Goal: Information Seeking & Learning: Learn about a topic

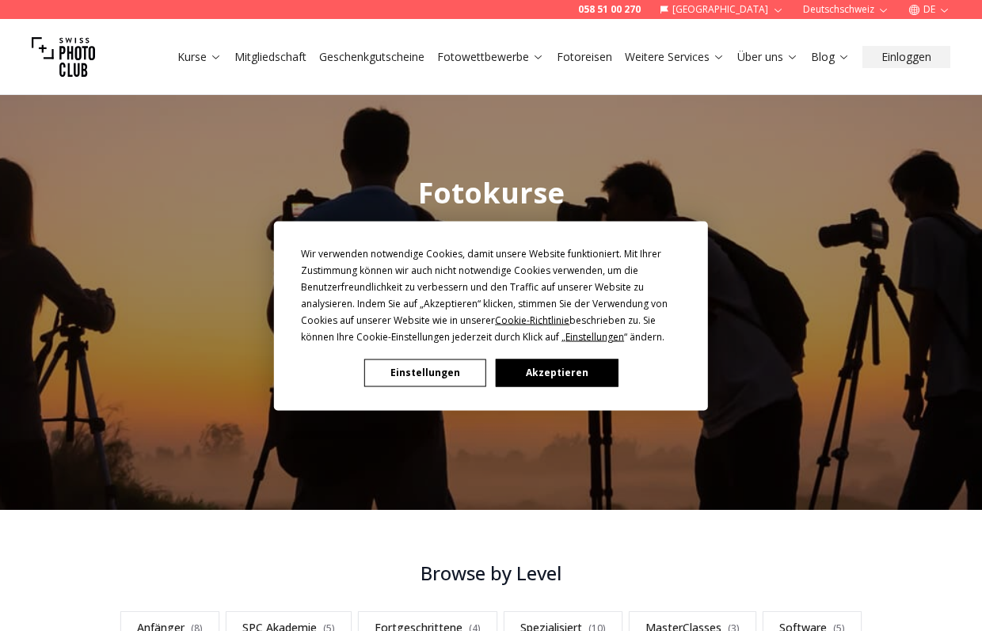
click at [530, 379] on button "Akzeptieren" at bounding box center [557, 373] width 122 height 28
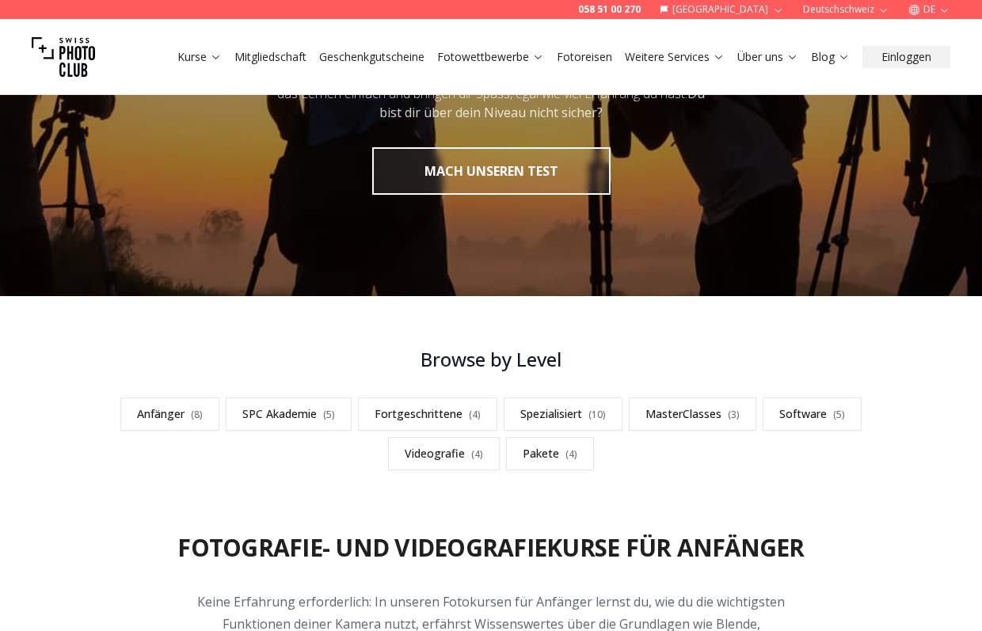
scroll to position [251, 0]
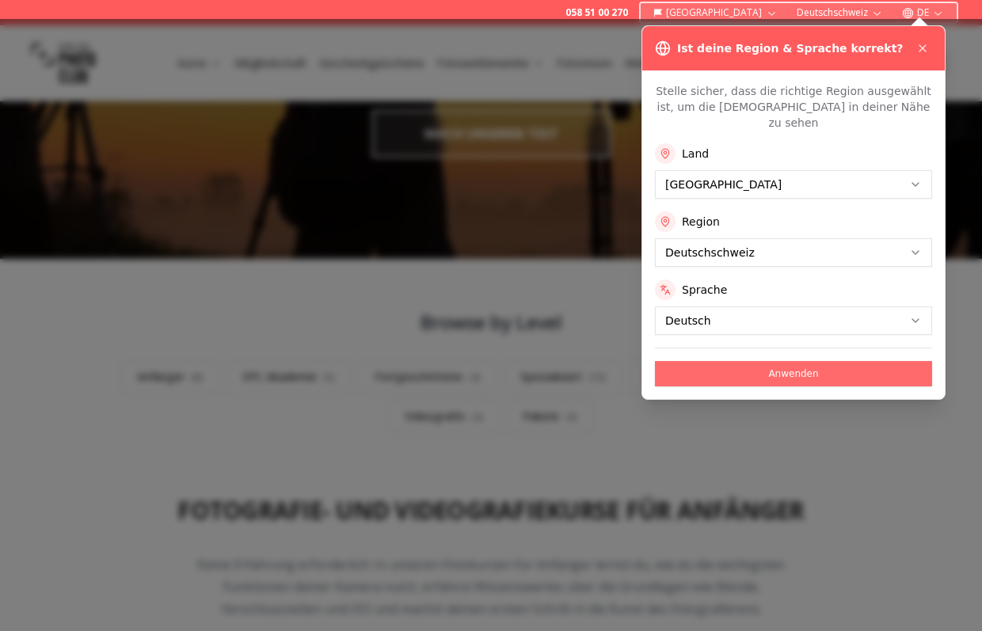
click at [780, 362] on button "Anwenden" at bounding box center [793, 373] width 277 height 25
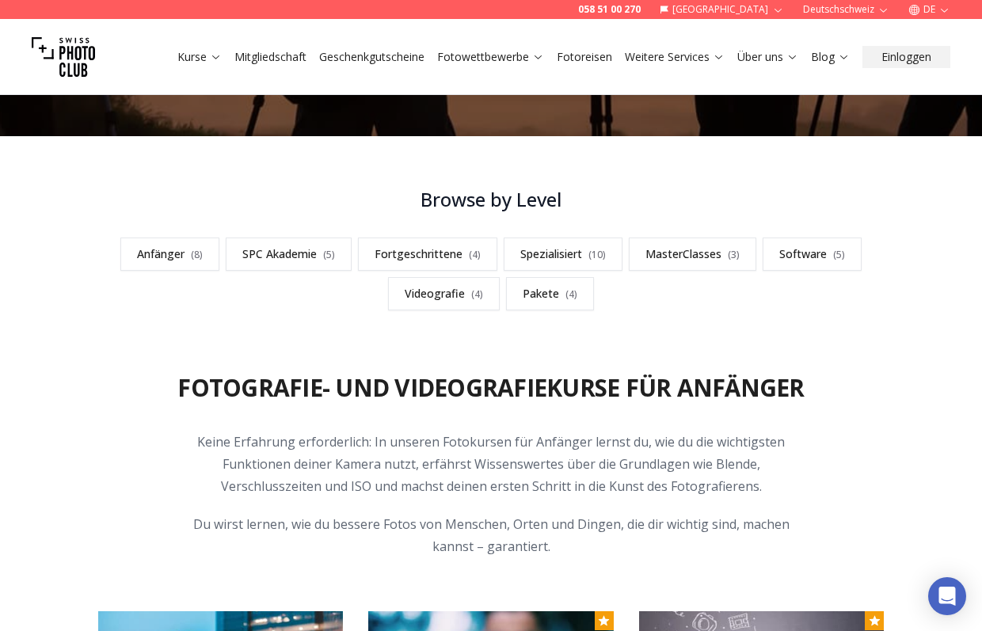
scroll to position [417, 0]
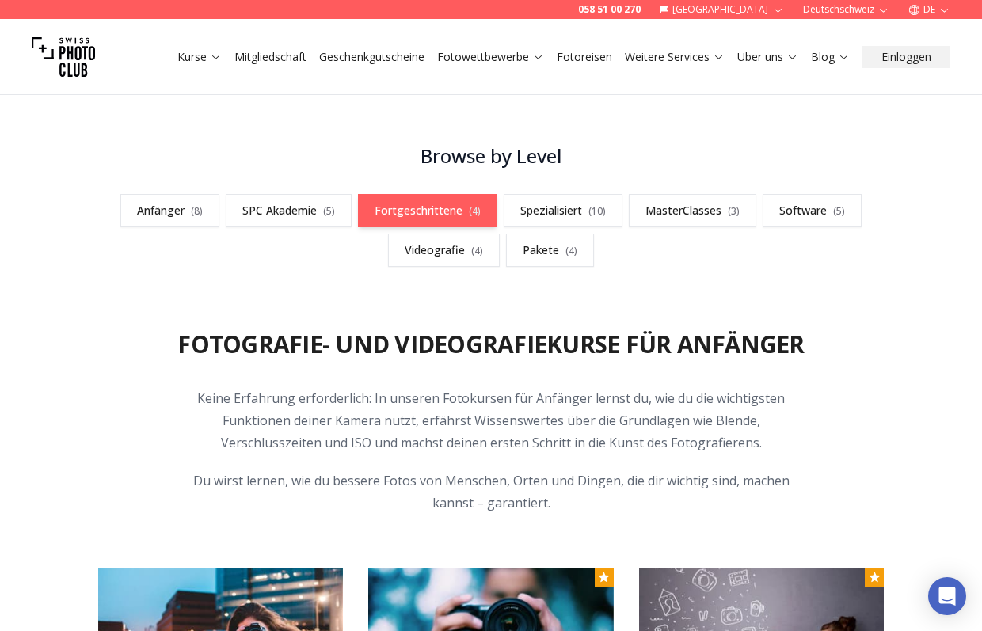
click at [451, 219] on link "Fortgeschrittene ( 4 )" at bounding box center [427, 210] width 139 height 33
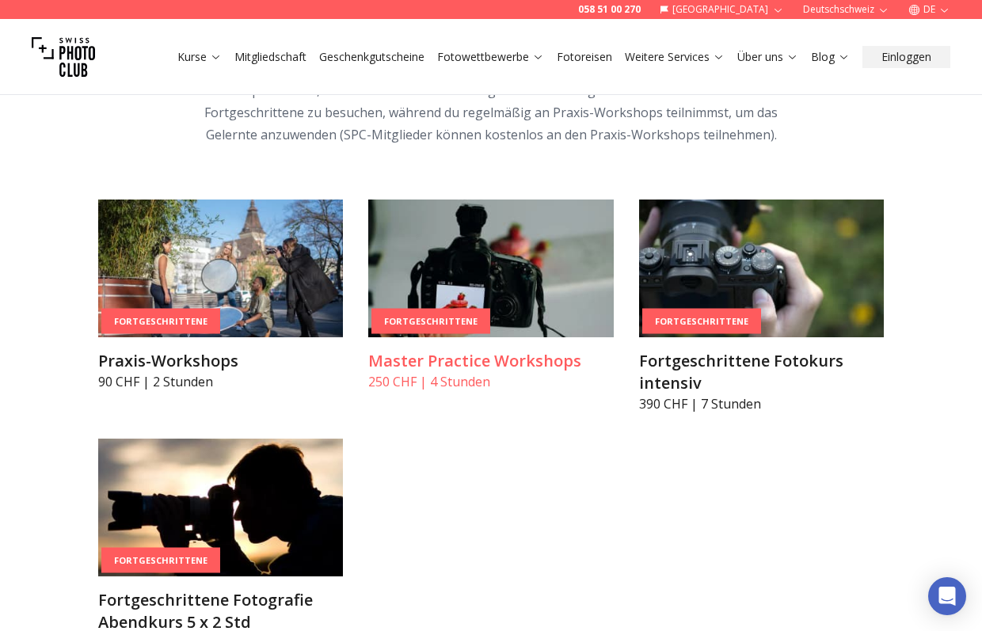
scroll to position [2460, 0]
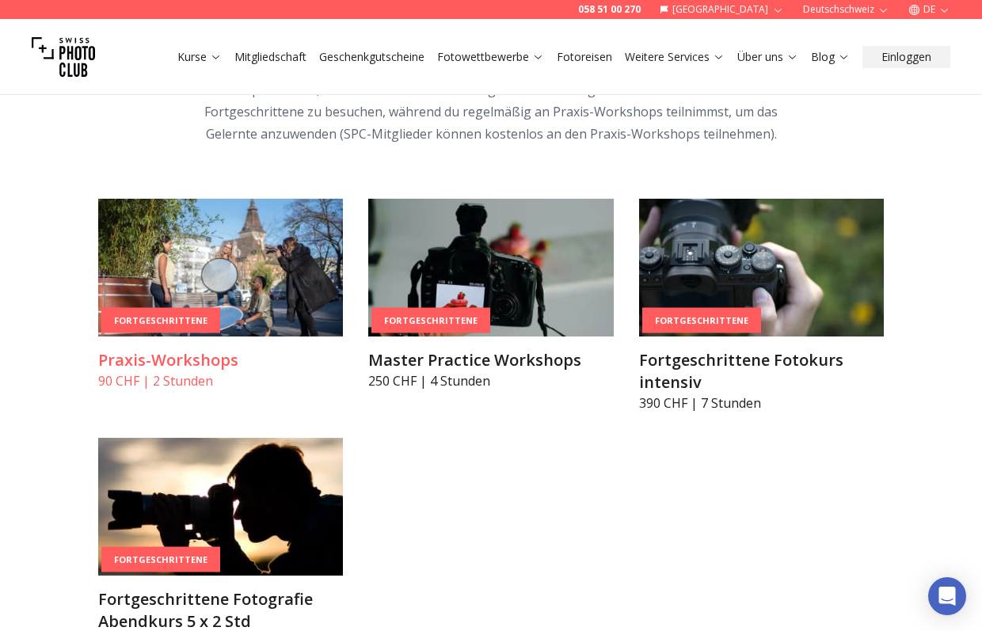
click at [264, 253] on img at bounding box center [220, 268] width 245 height 138
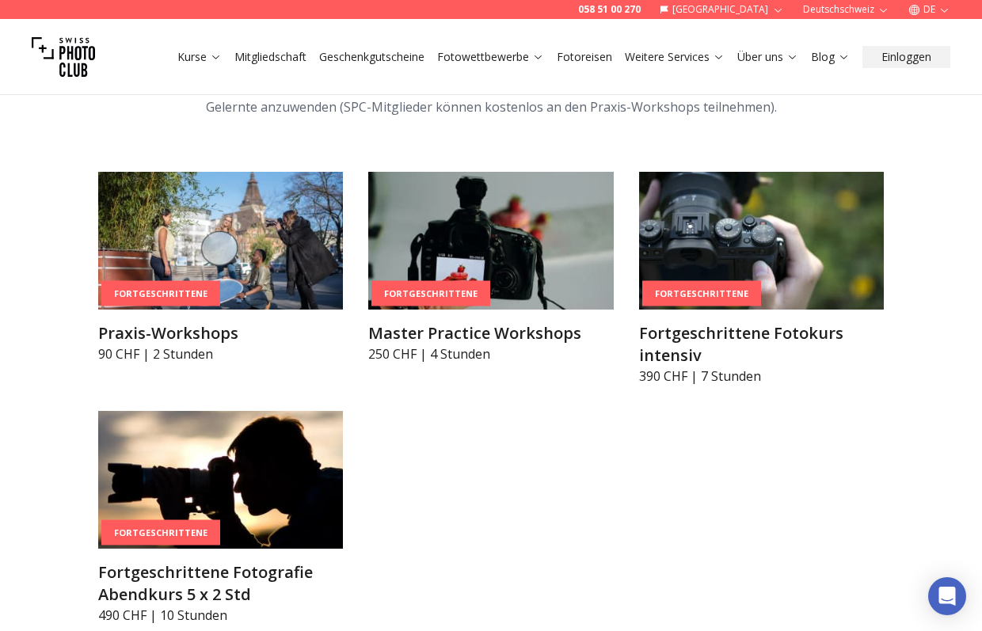
scroll to position [2509, 0]
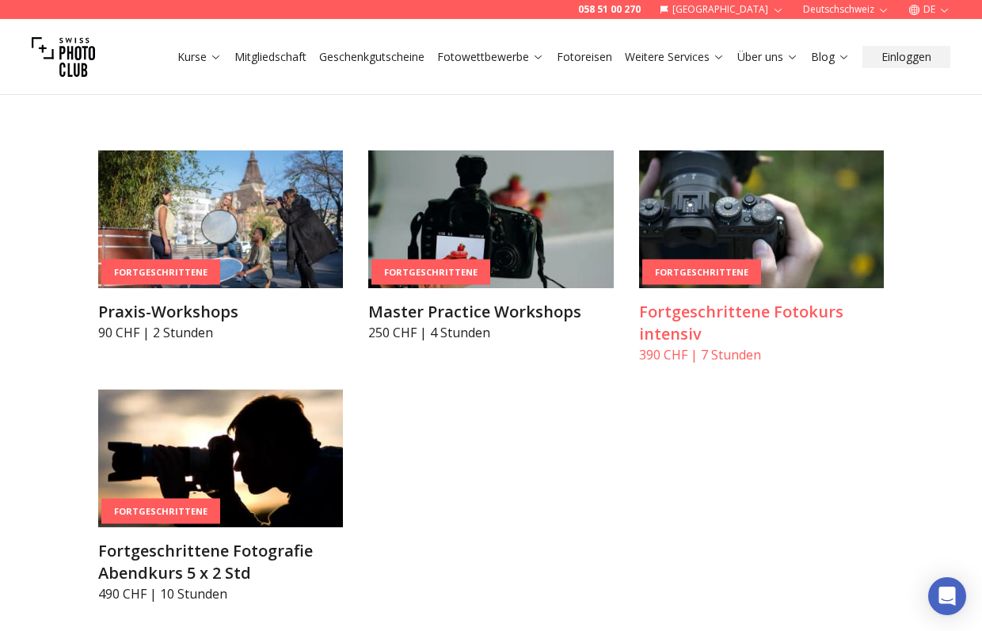
click at [779, 231] on img at bounding box center [761, 219] width 245 height 138
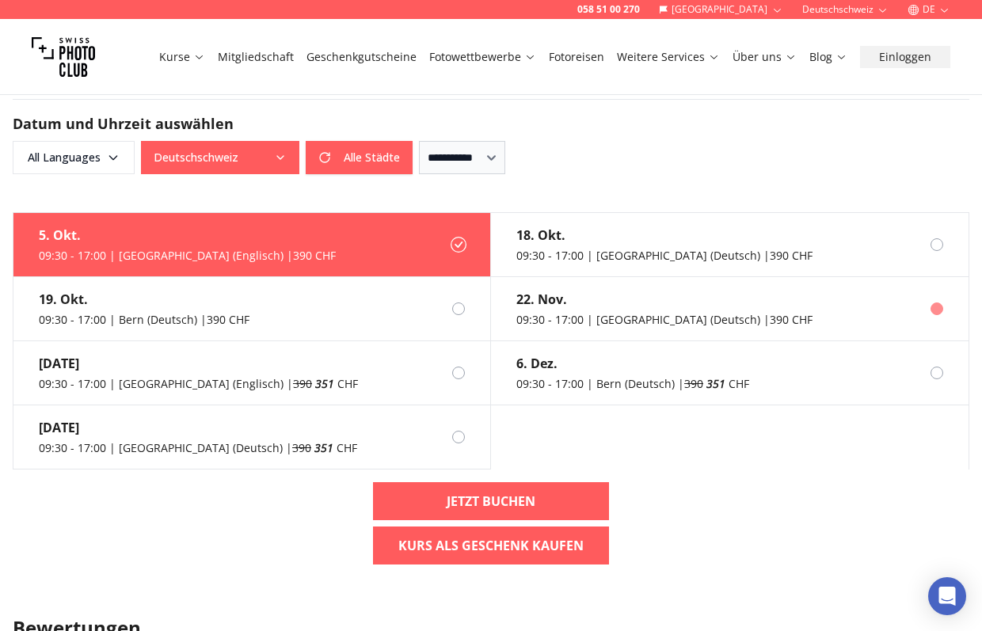
scroll to position [1249, 0]
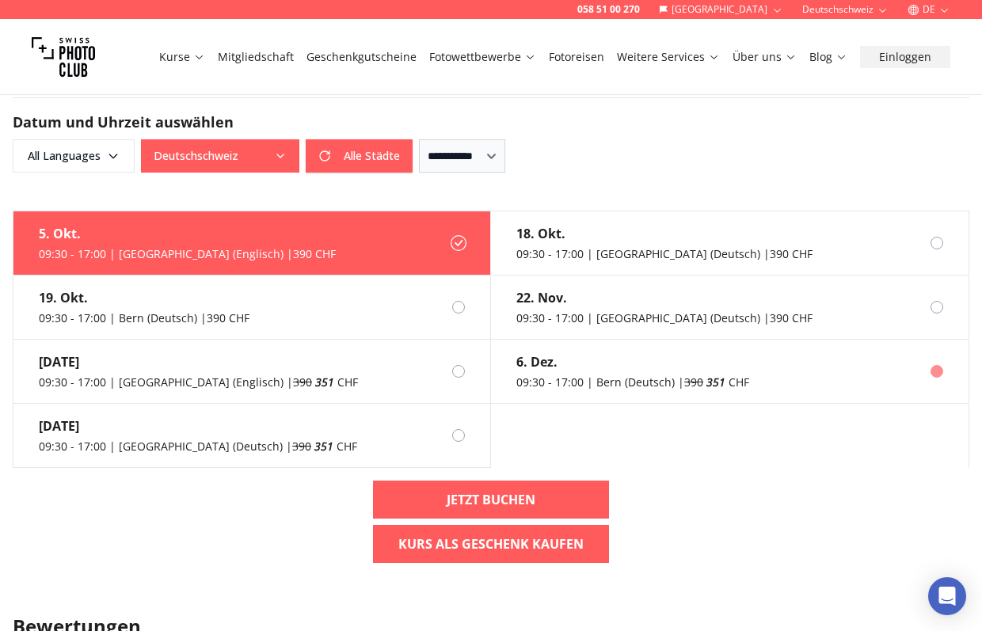
click at [598, 365] on div "6. Dez." at bounding box center [632, 361] width 233 height 19
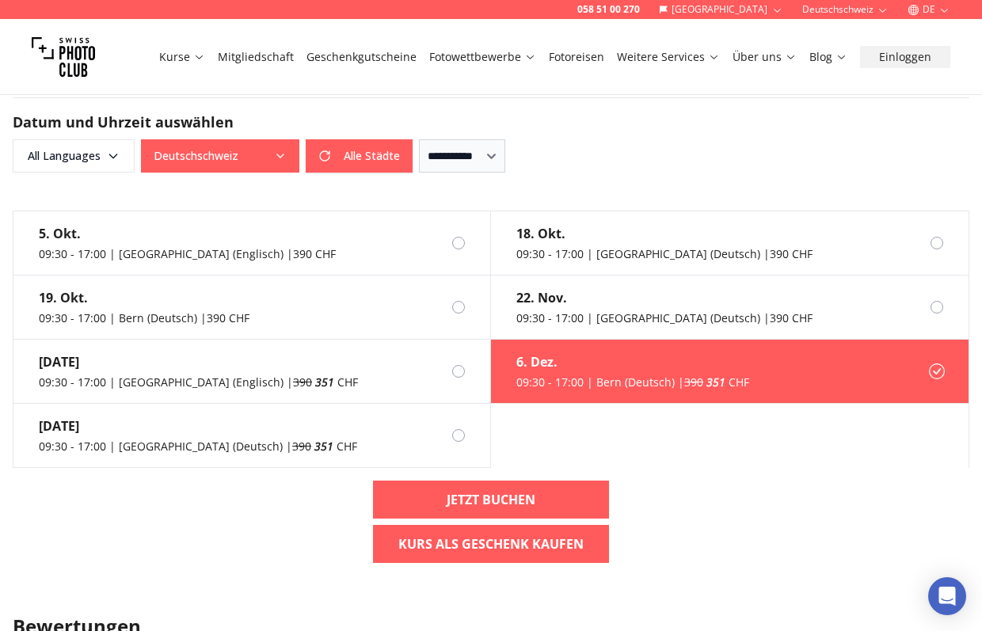
click at [598, 365] on div "6. Dez." at bounding box center [632, 361] width 233 height 19
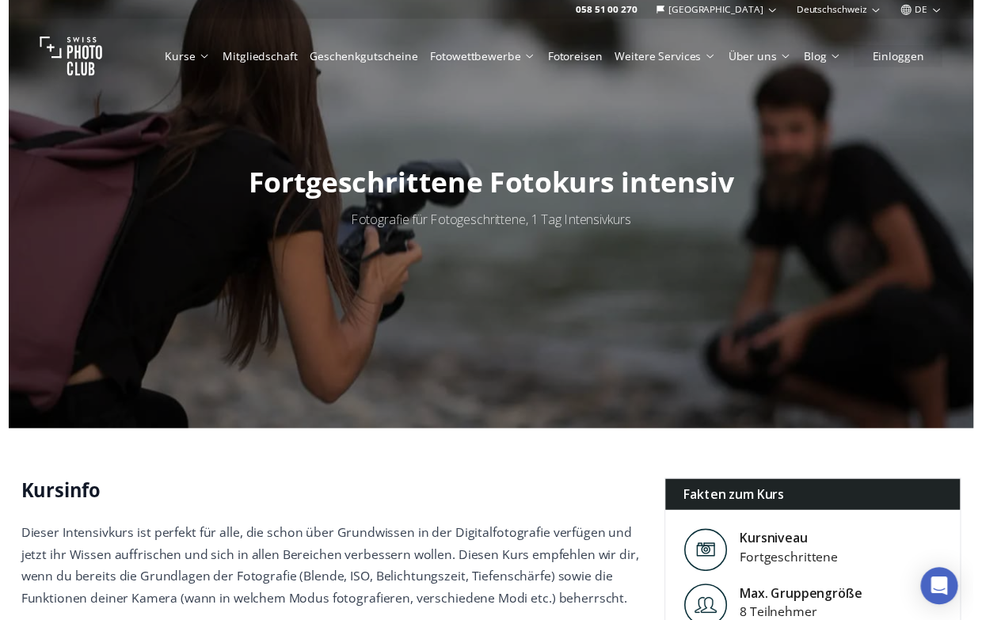
scroll to position [0, 0]
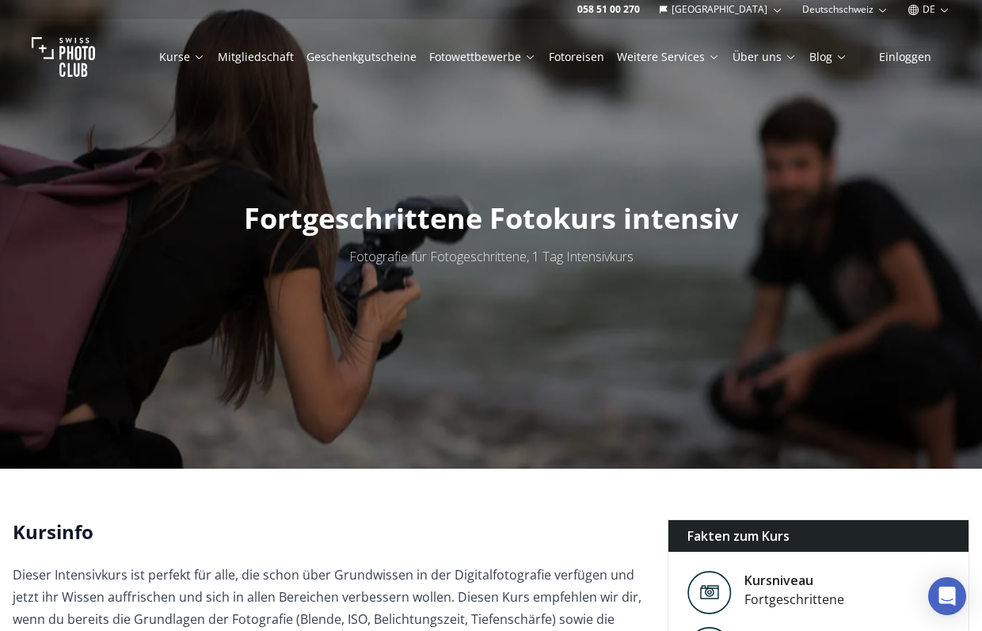
click at [596, 59] on link "Fotoreisen" at bounding box center [576, 57] width 55 height 16
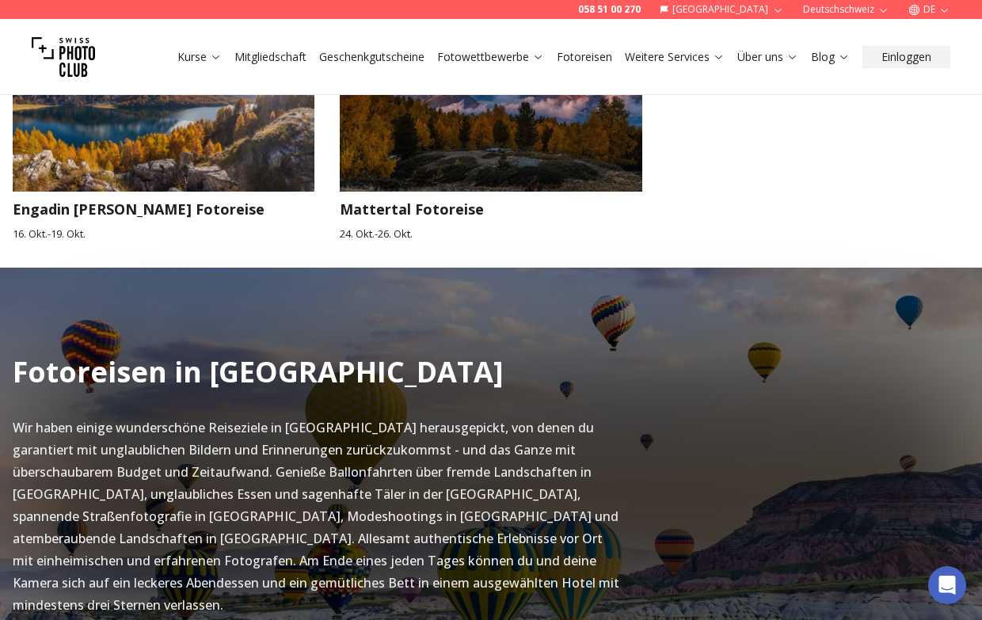
scroll to position [841, 0]
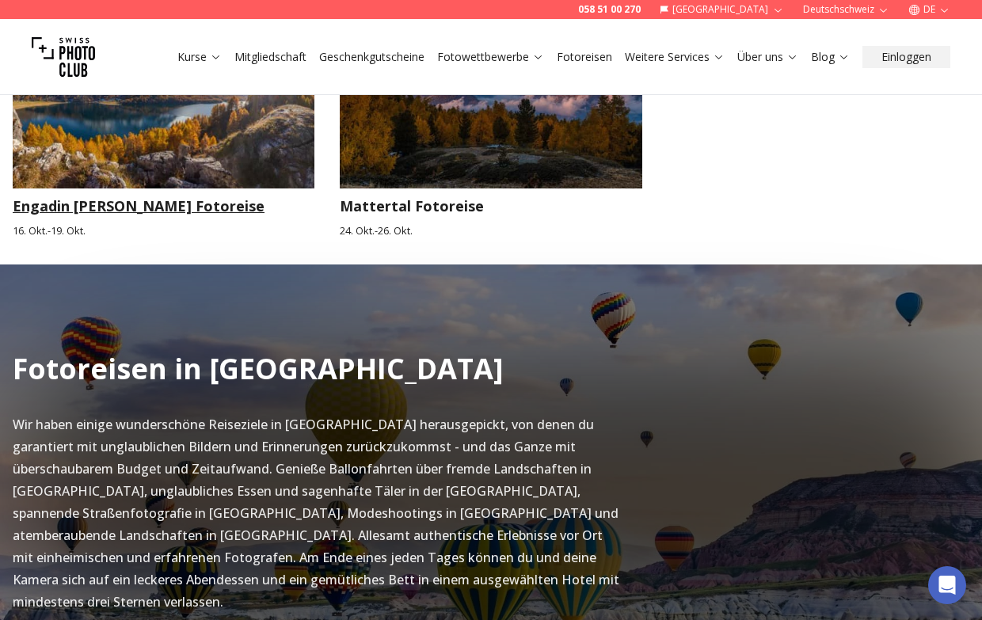
click at [154, 167] on img at bounding box center [164, 103] width 302 height 169
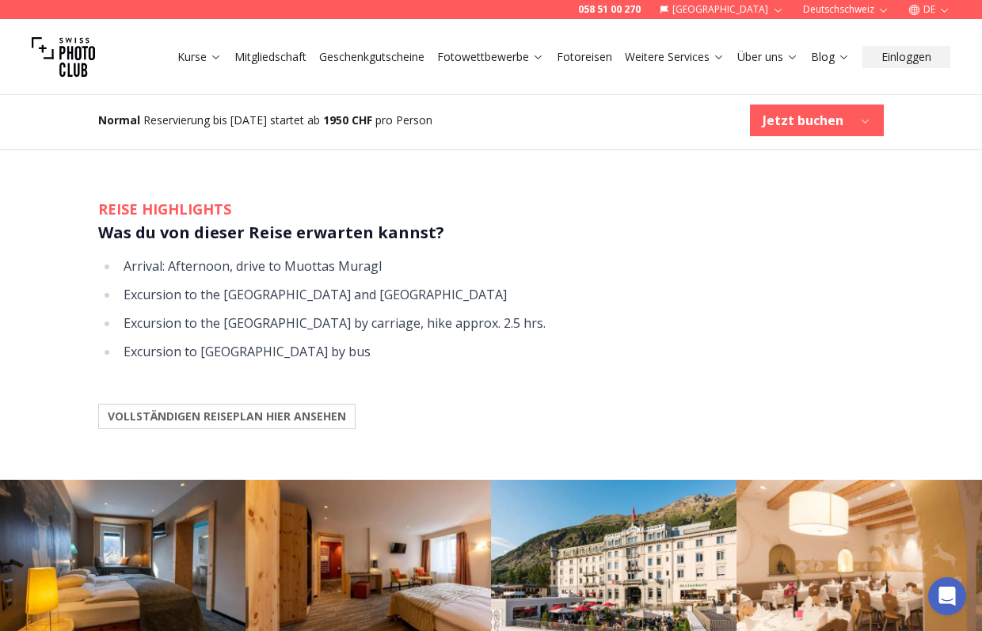
scroll to position [1228, 0]
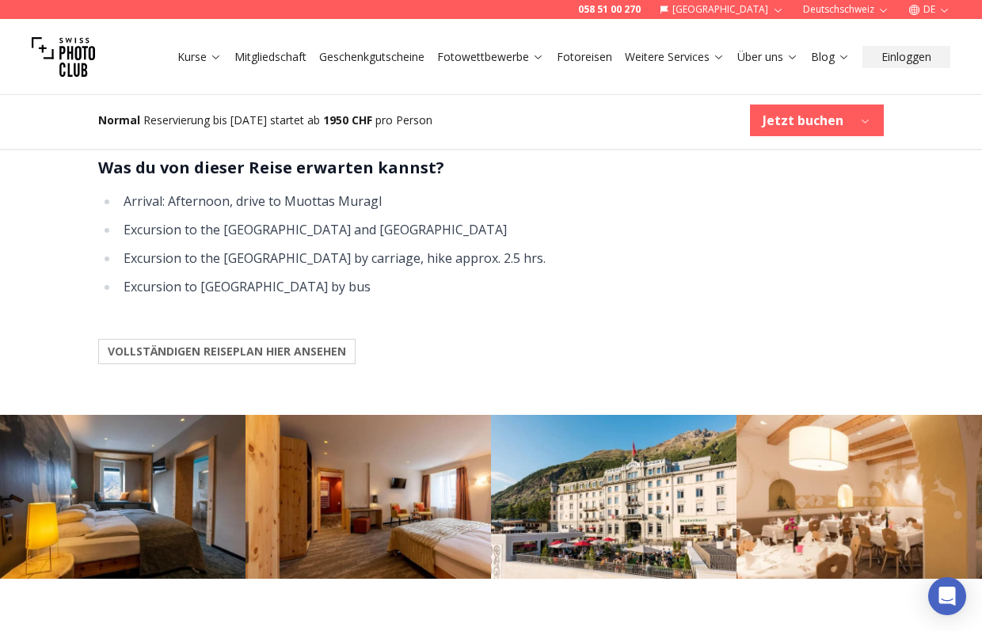
click at [510, 178] on h3 "Was du von dieser Reise erwarten kannst?" at bounding box center [491, 167] width 786 height 25
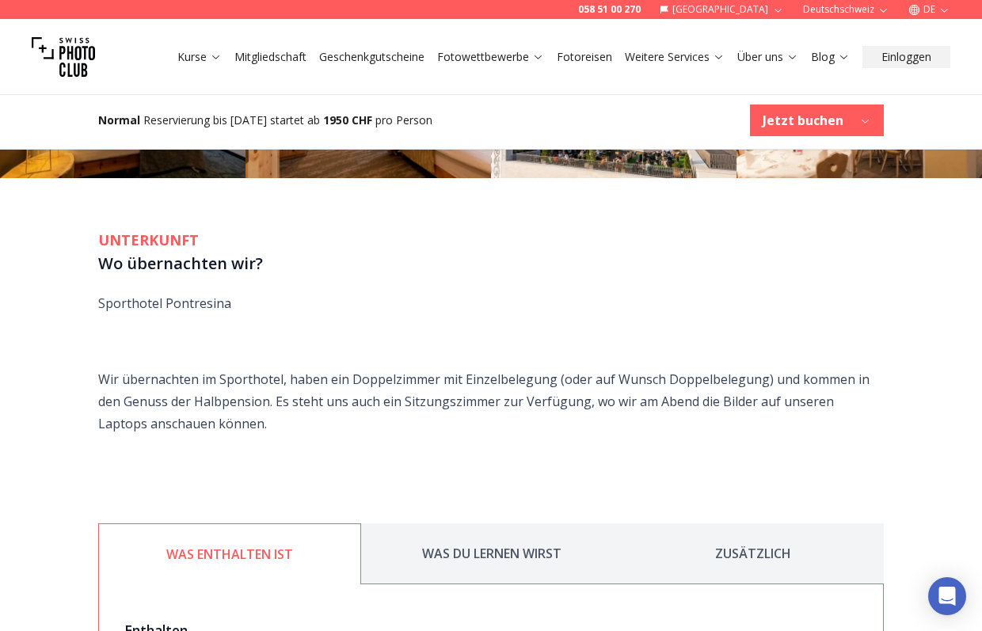
scroll to position [1494, 0]
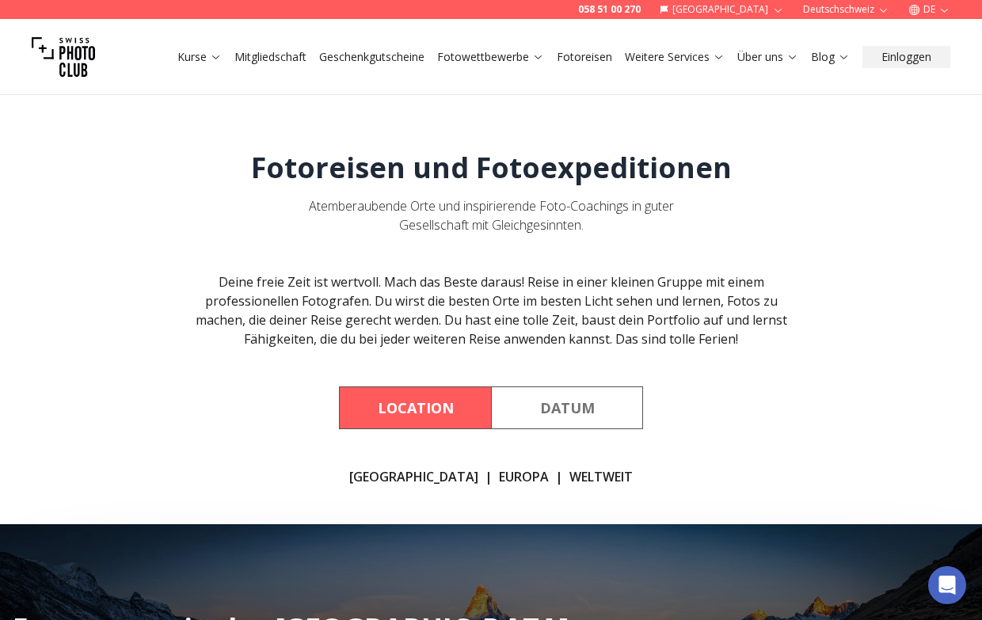
click at [586, 60] on link "Fotoreisen" at bounding box center [584, 57] width 55 height 16
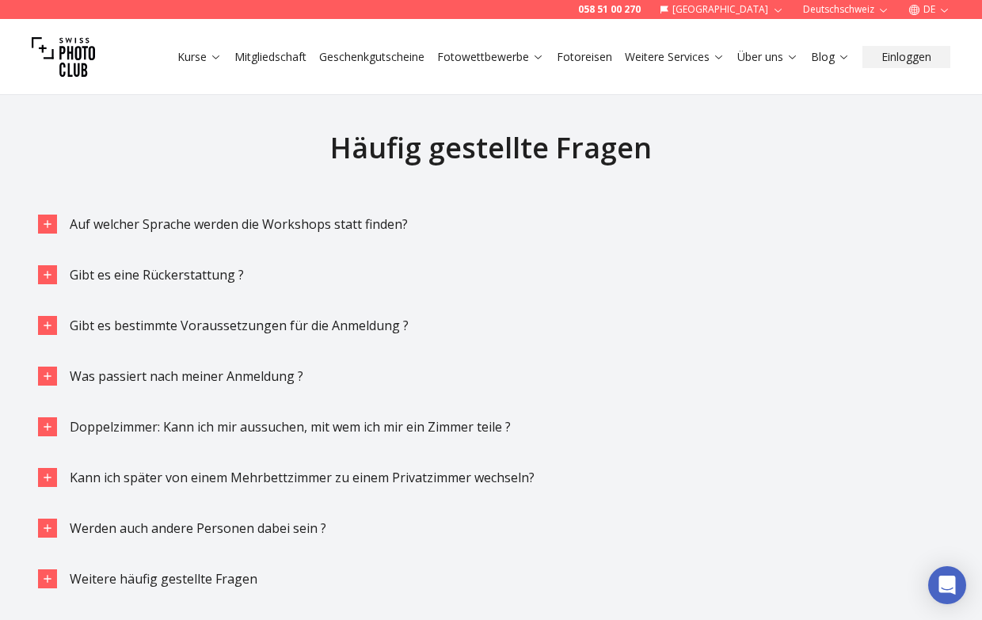
scroll to position [3176, 0]
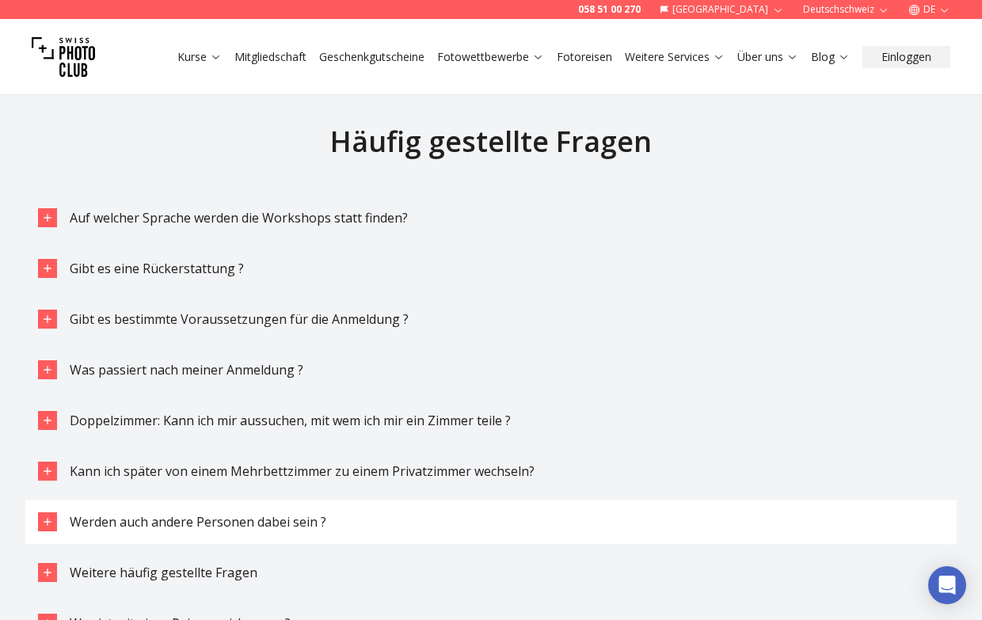
click at [204, 513] on span "Werden auch andere Personen dabei sein ?" at bounding box center [198, 521] width 257 height 17
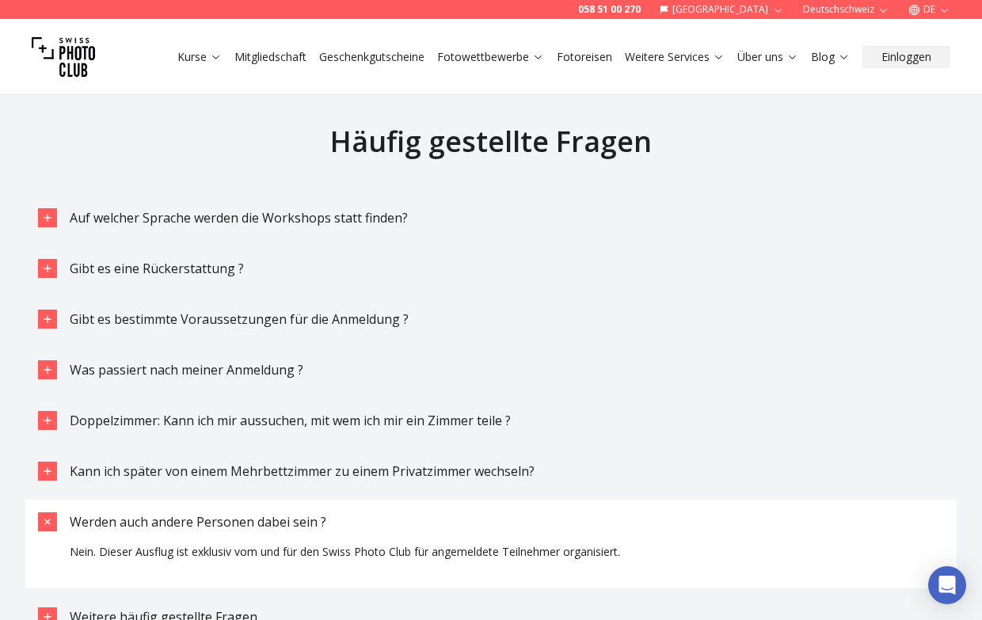
click at [204, 513] on span "Werden auch andere Personen dabei sein ?" at bounding box center [198, 521] width 257 height 17
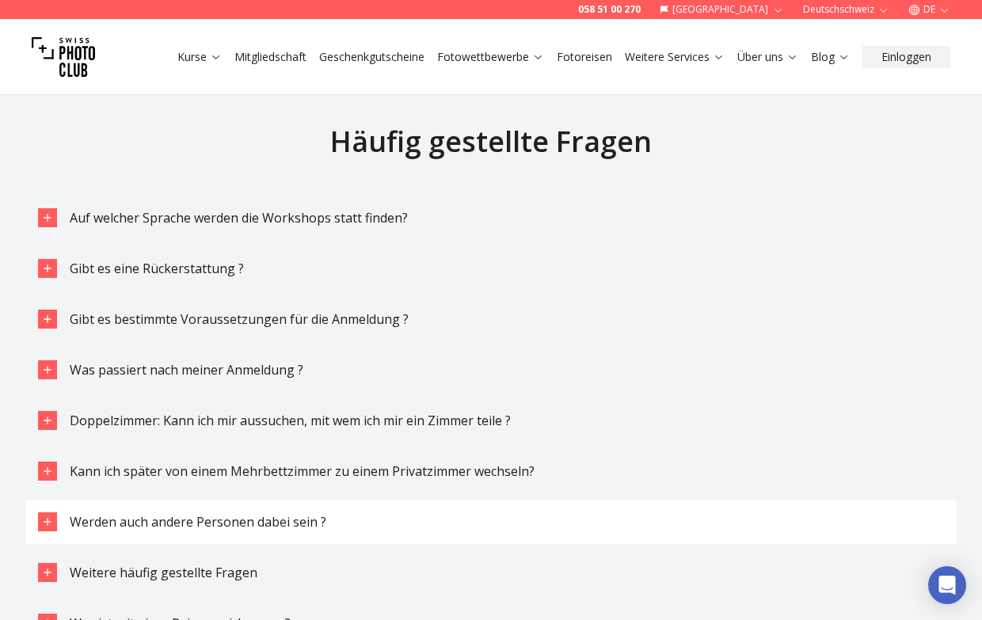
click at [204, 513] on span "Werden auch andere Personen dabei sein ?" at bounding box center [198, 521] width 257 height 17
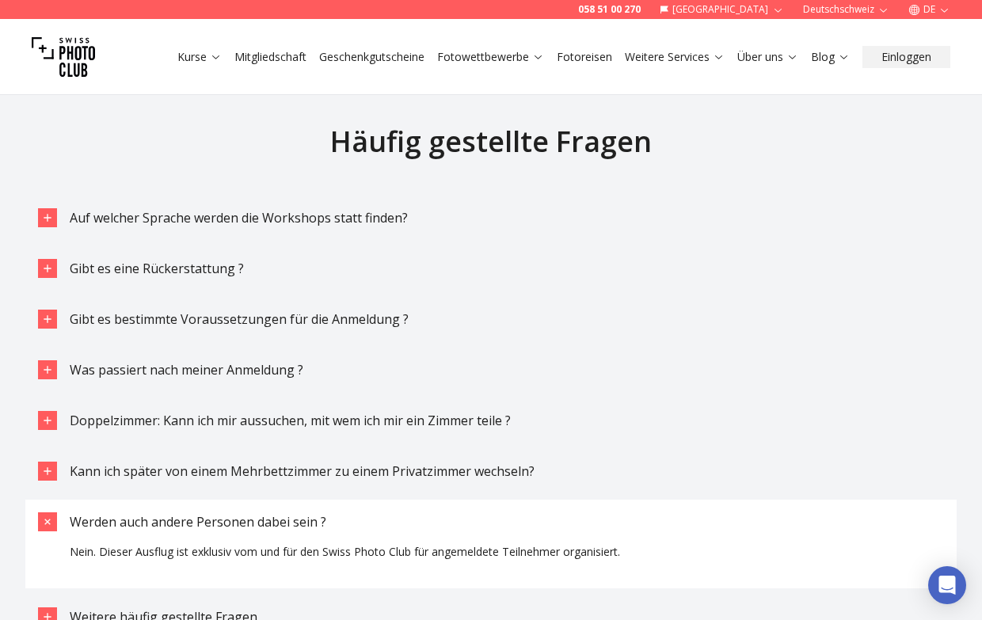
click at [204, 513] on span "Werden auch andere Personen dabei sein ?" at bounding box center [198, 521] width 257 height 17
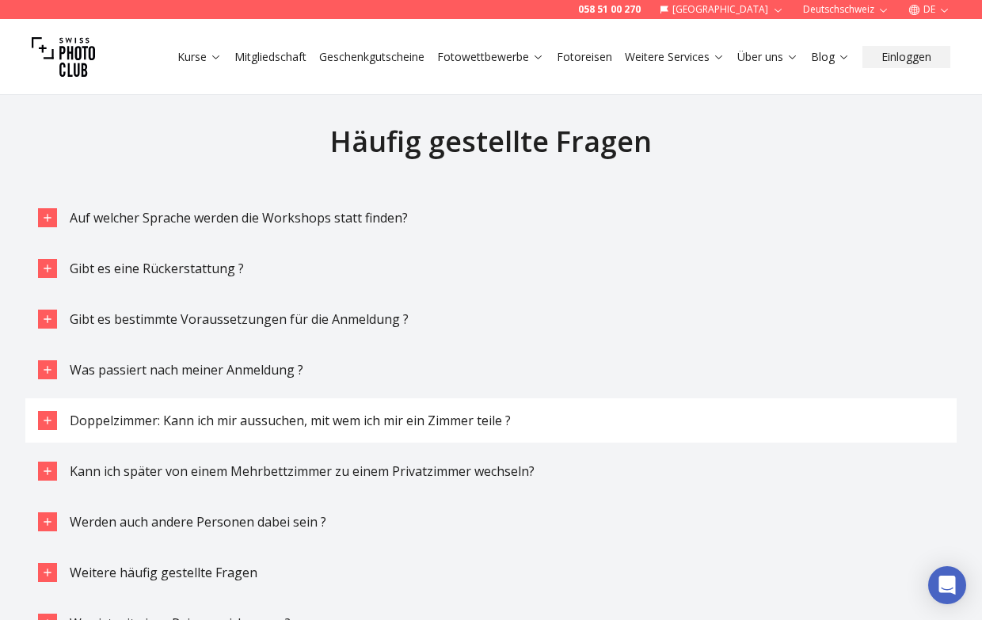
click at [219, 398] on button "Doppelzimmer: Kann ich mir aussuchen, mit wem ich mir ein Zimmer teile ?" at bounding box center [490, 420] width 931 height 44
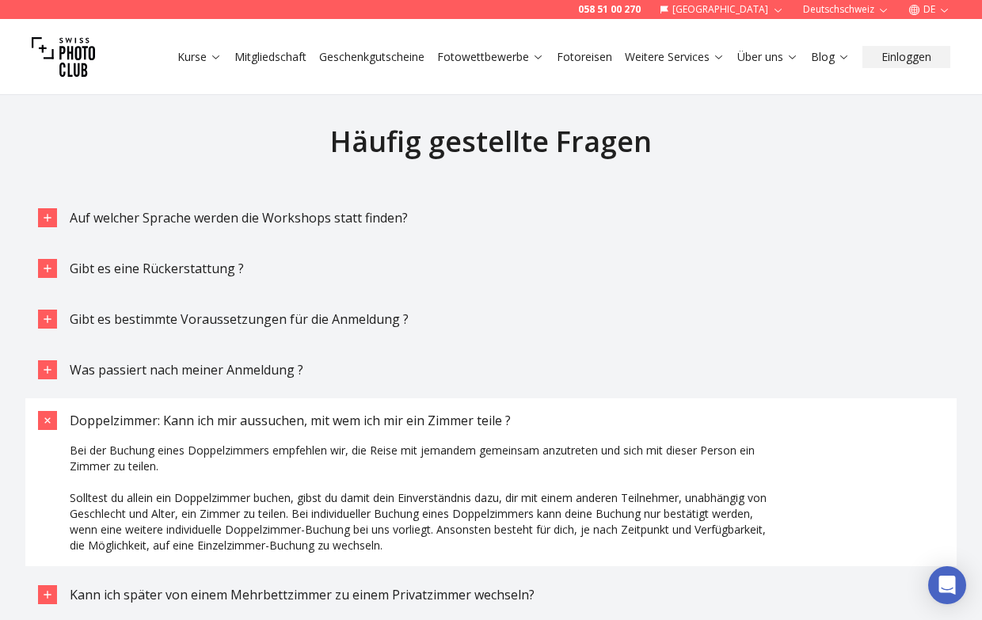
click at [219, 398] on button "Doppelzimmer: Kann ich mir aussuchen, mit wem ich mir ein Zimmer teile ?" at bounding box center [490, 420] width 931 height 44
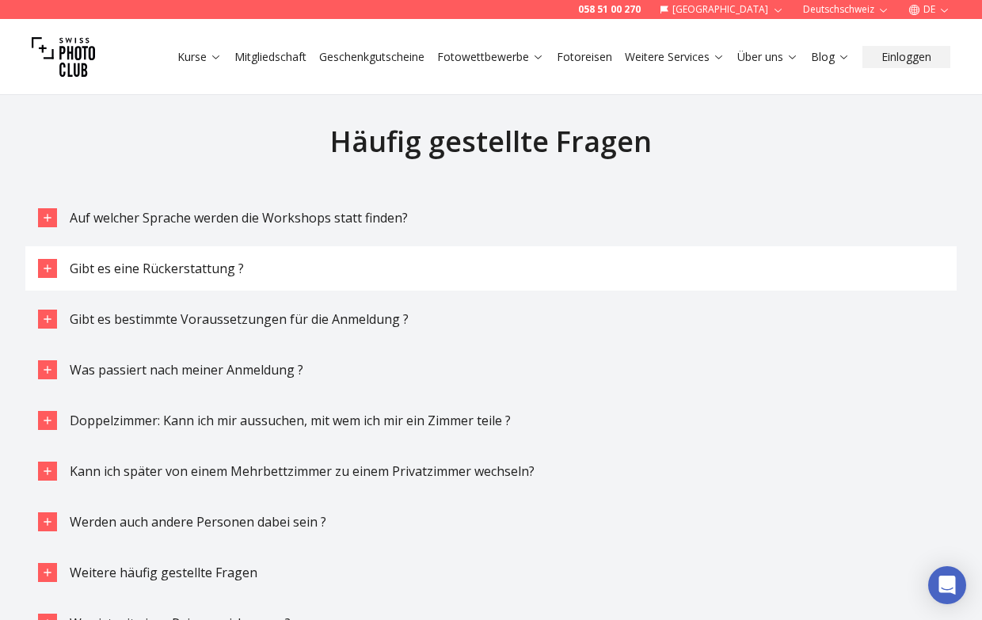
click at [173, 260] on span "Gibt es eine Rückerstattung ?" at bounding box center [157, 268] width 174 height 17
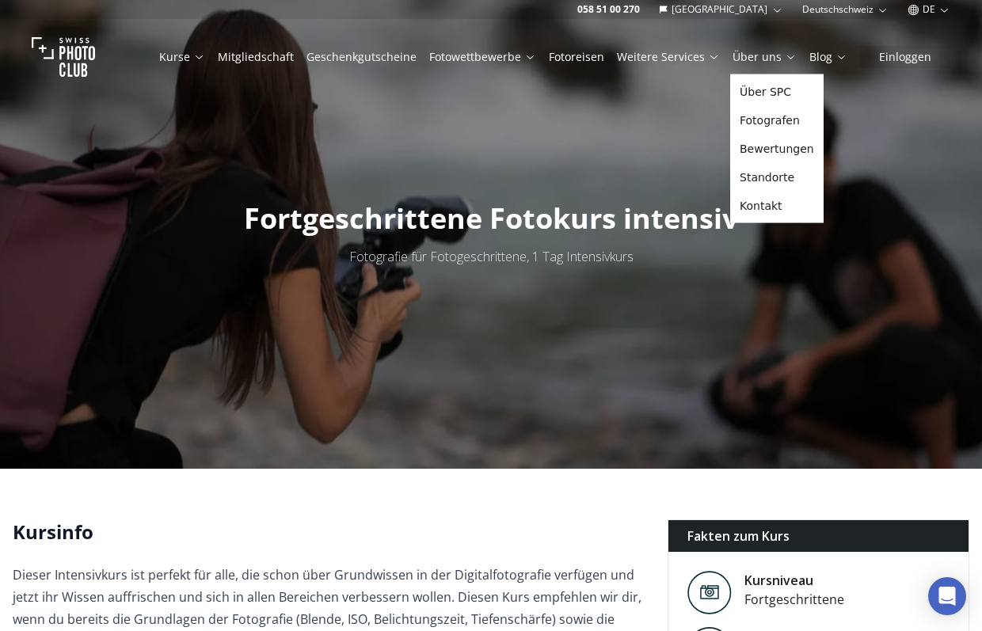
click at [755, 60] on link "Über uns" at bounding box center [765, 57] width 64 height 16
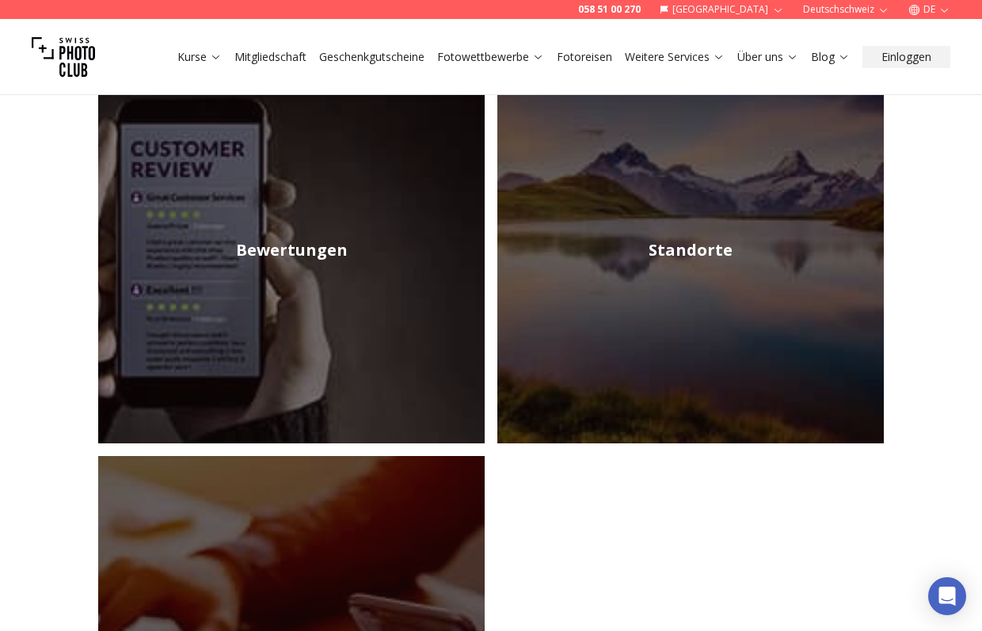
scroll to position [575, 0]
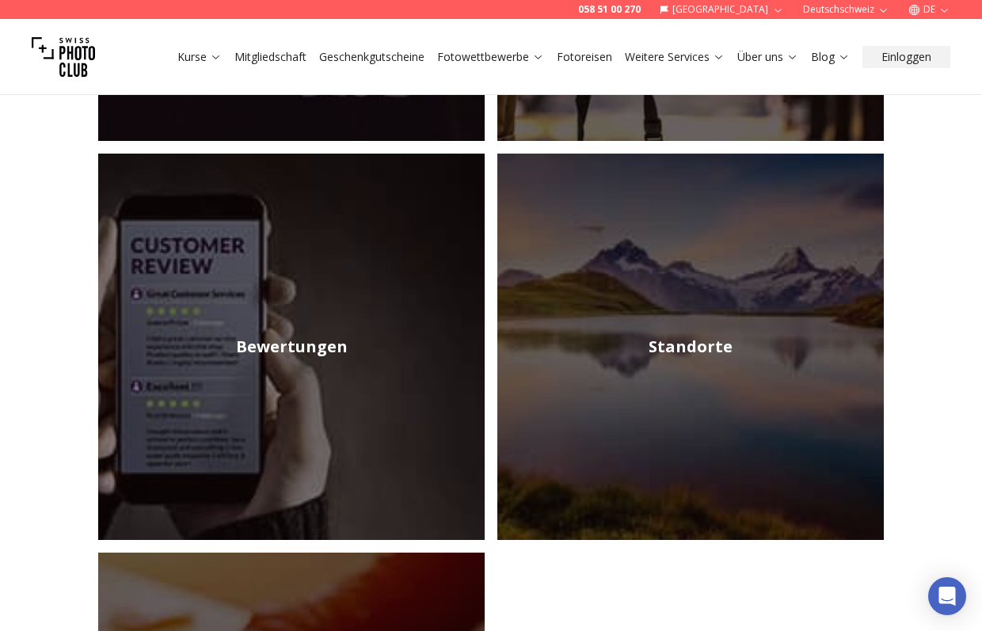
click at [318, 336] on h2 "Bewertungen" at bounding box center [292, 347] width 112 height 22
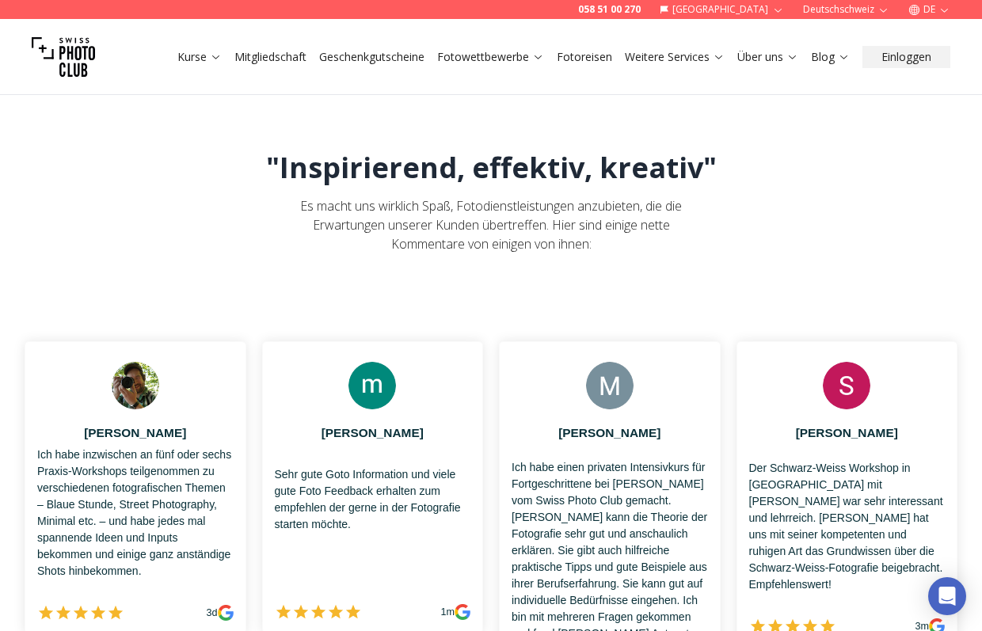
click at [759, 54] on link "Über uns" at bounding box center [767, 57] width 61 height 16
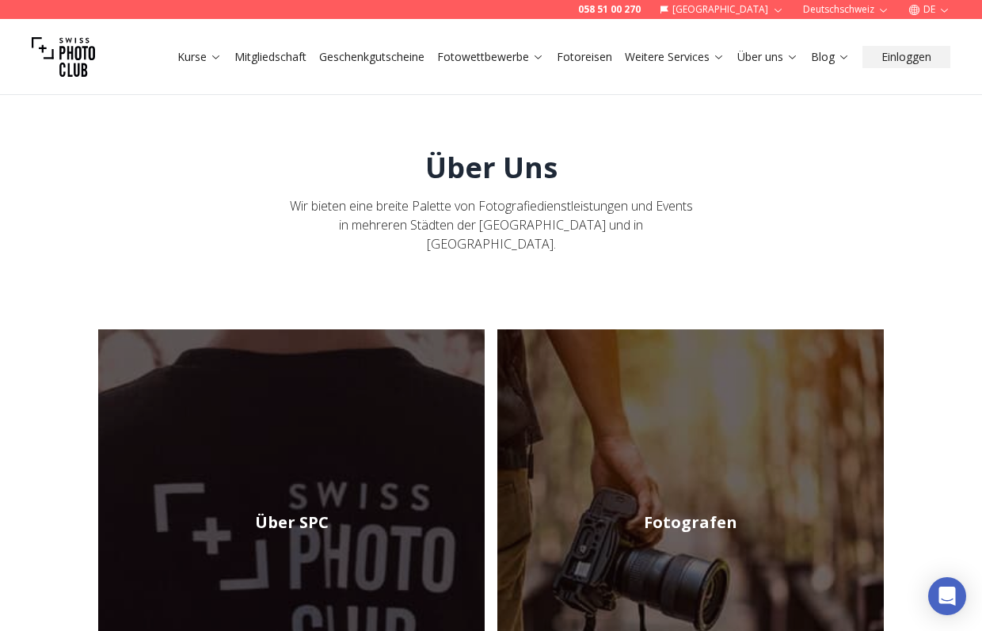
scroll to position [211, 0]
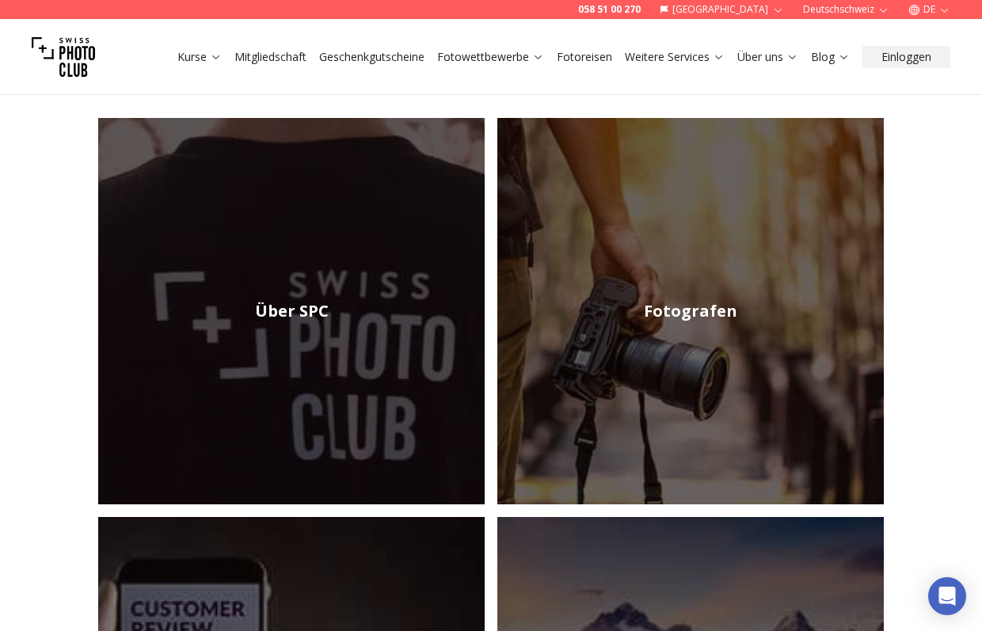
click at [691, 300] on h2 "Fotografen" at bounding box center [690, 311] width 93 height 22
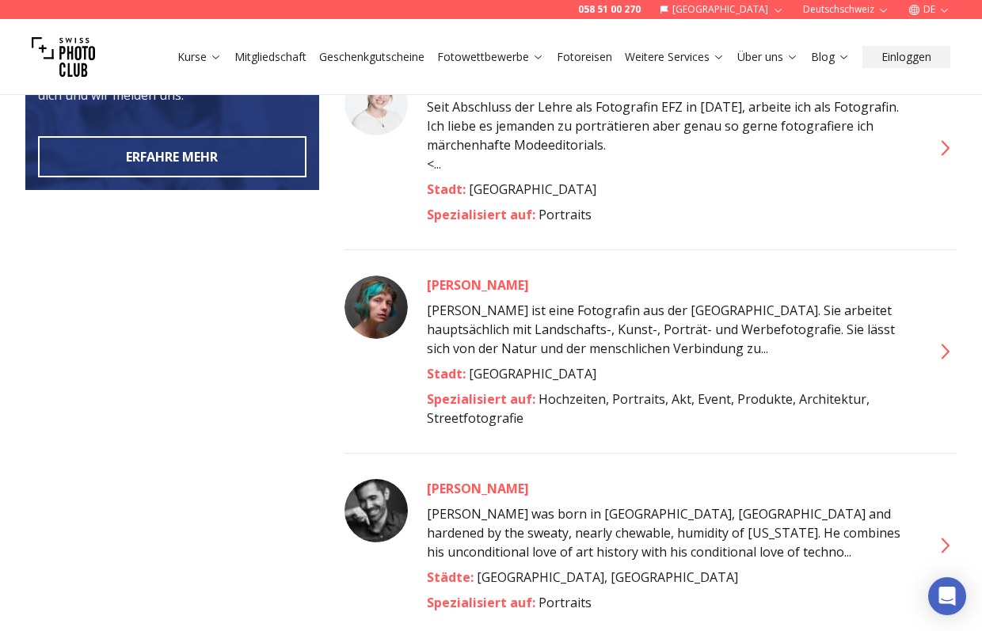
scroll to position [826, 0]
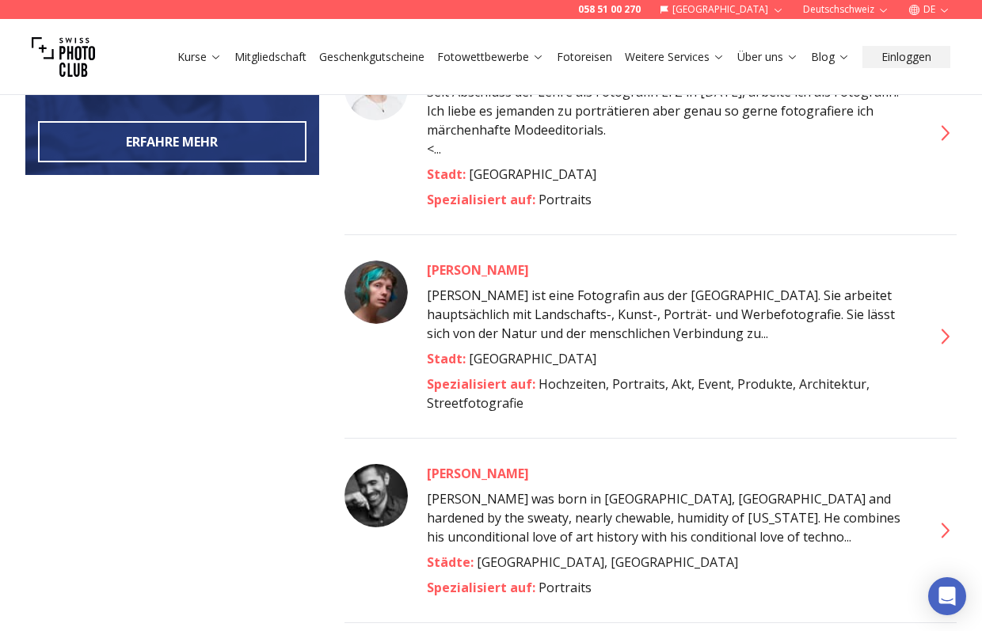
click at [450, 261] on div "[PERSON_NAME]" at bounding box center [669, 270] width 485 height 19
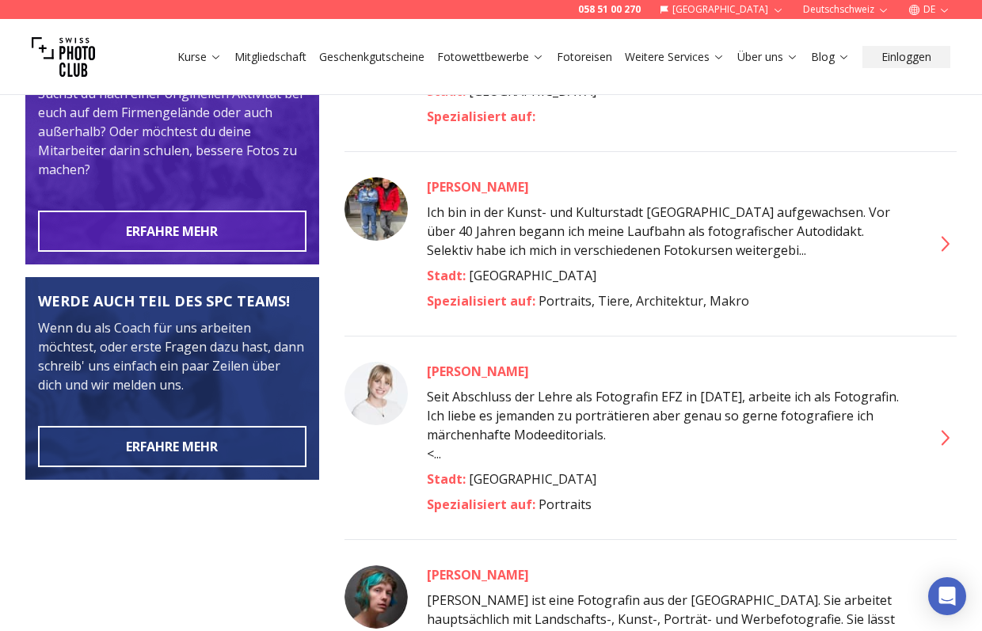
scroll to position [540, 0]
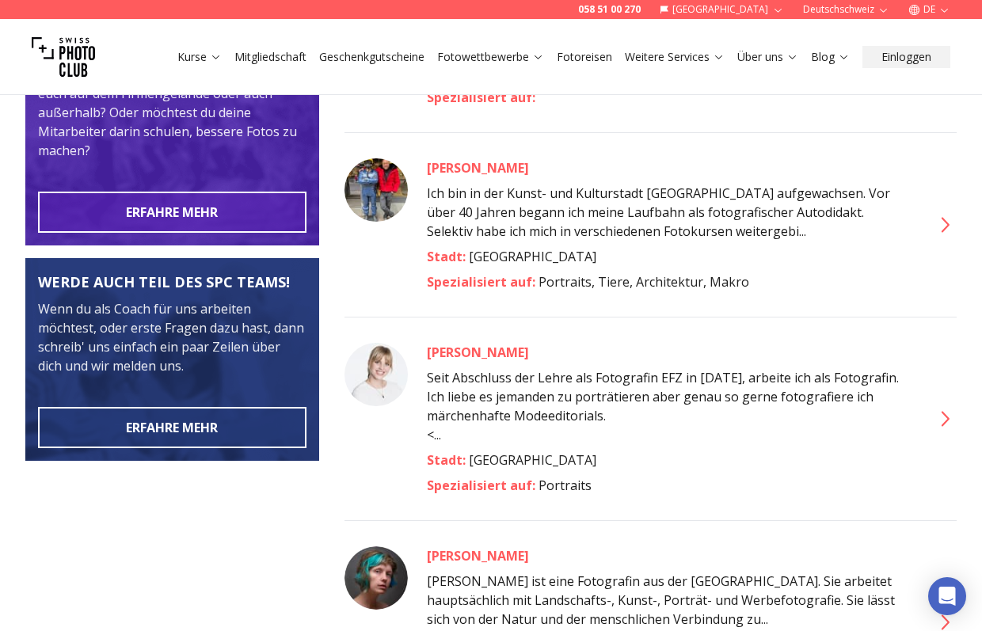
click at [466, 343] on div "[PERSON_NAME]" at bounding box center [669, 352] width 485 height 19
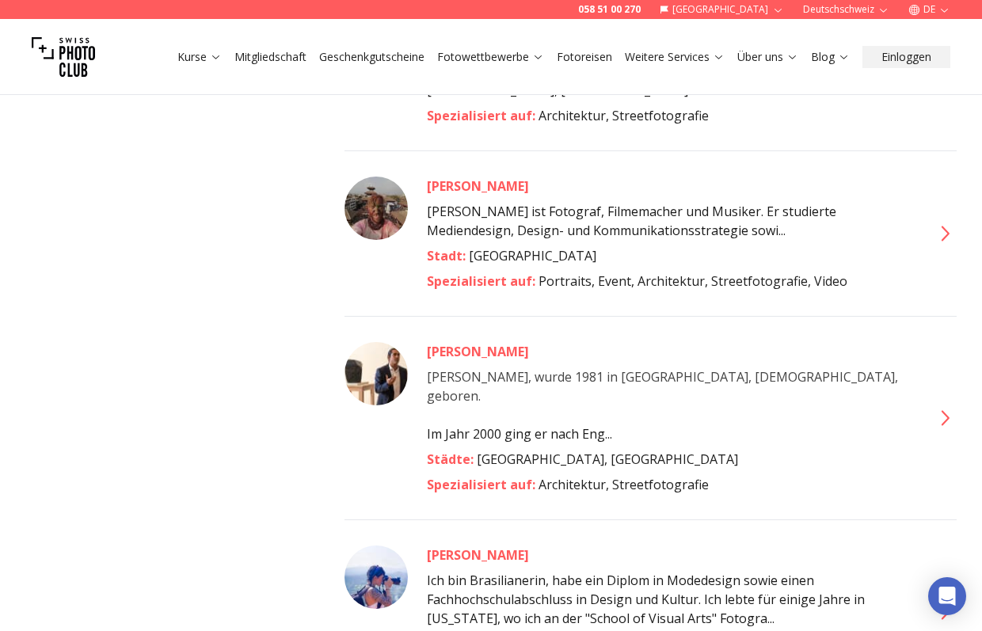
scroll to position [1539, 0]
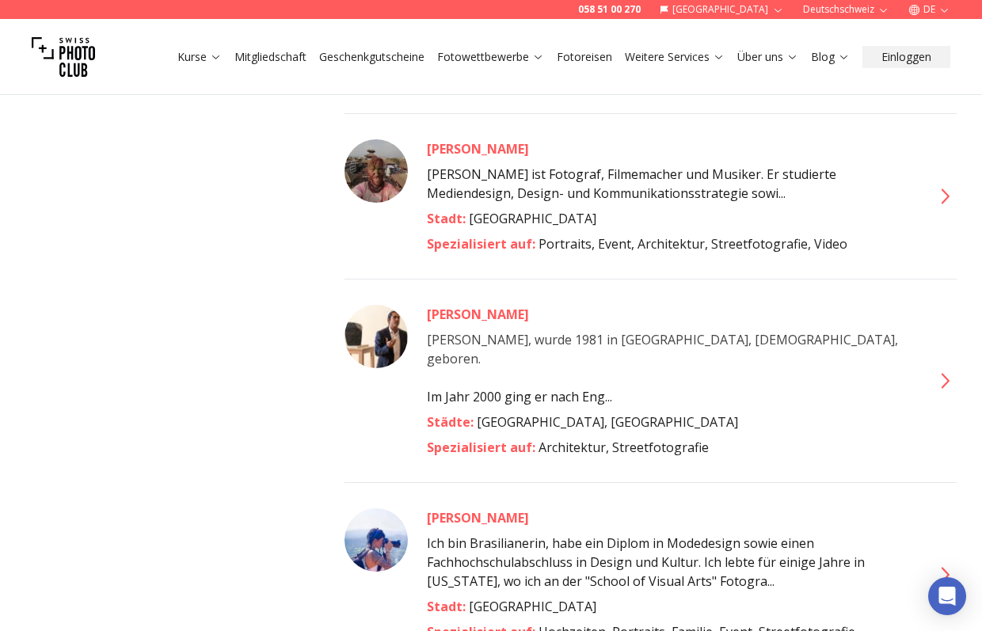
click at [500, 508] on div "[PERSON_NAME]" at bounding box center [669, 517] width 485 height 19
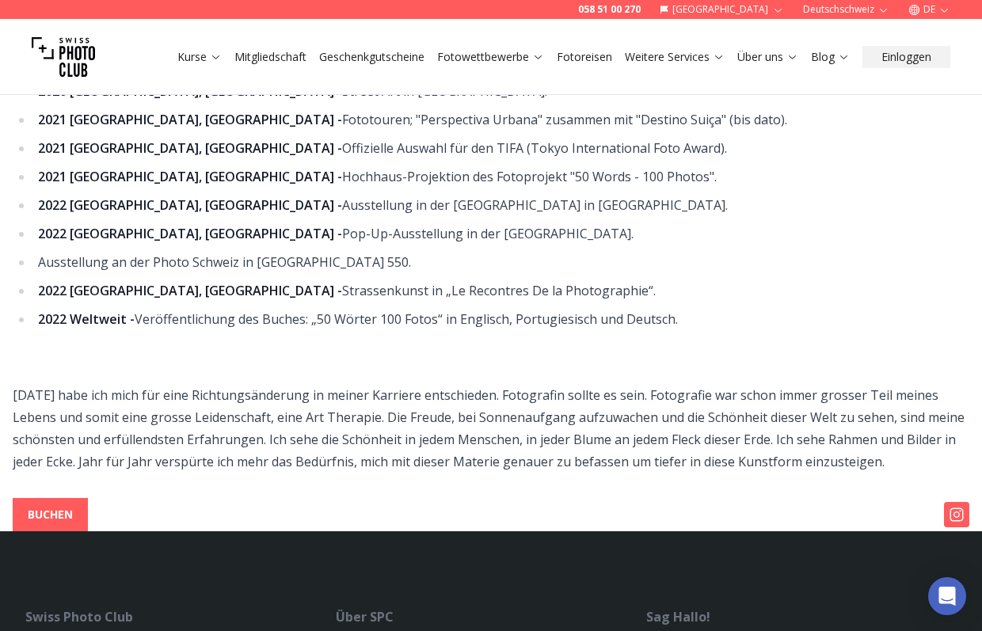
scroll to position [561, 0]
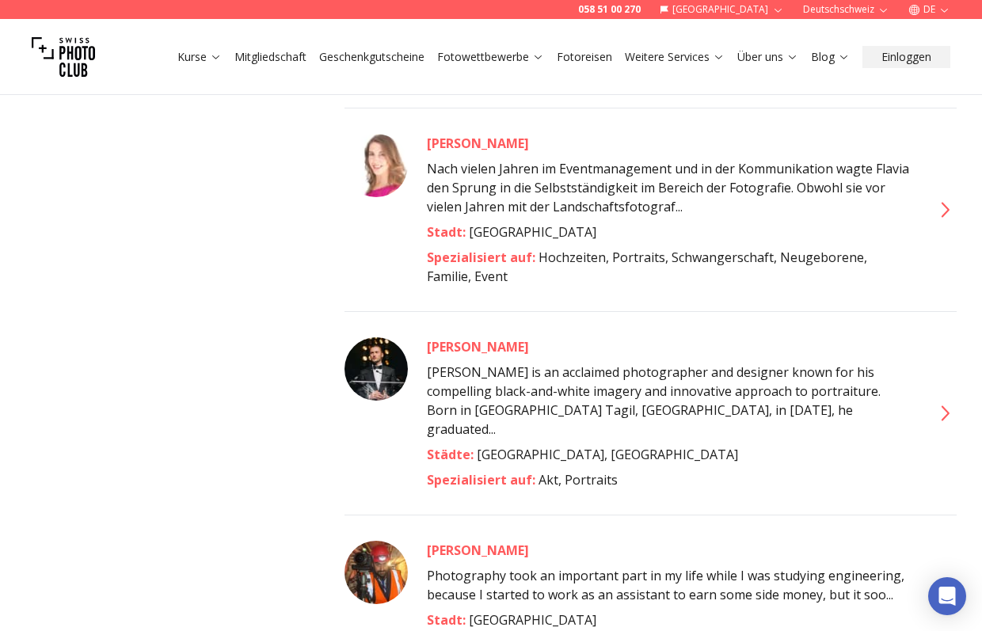
scroll to position [1967, 0]
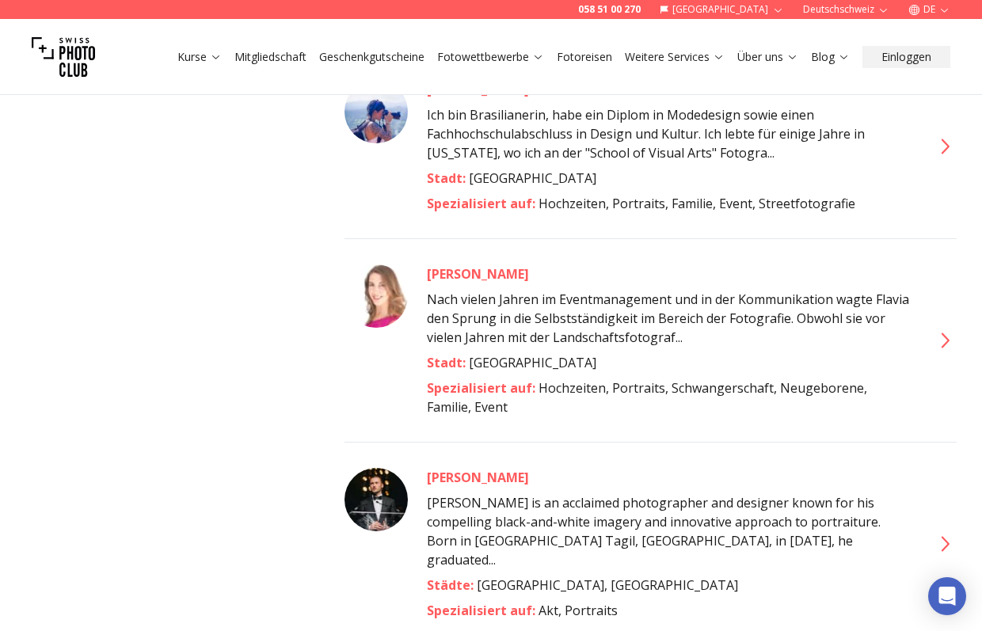
click at [476, 264] on div "[PERSON_NAME]" at bounding box center [669, 273] width 485 height 19
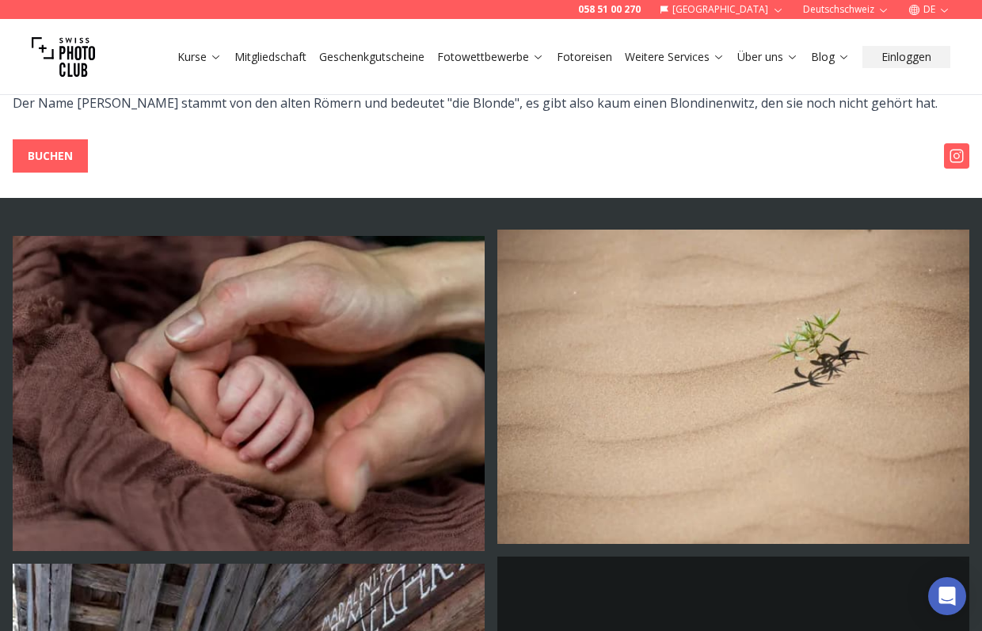
scroll to position [697, 0]
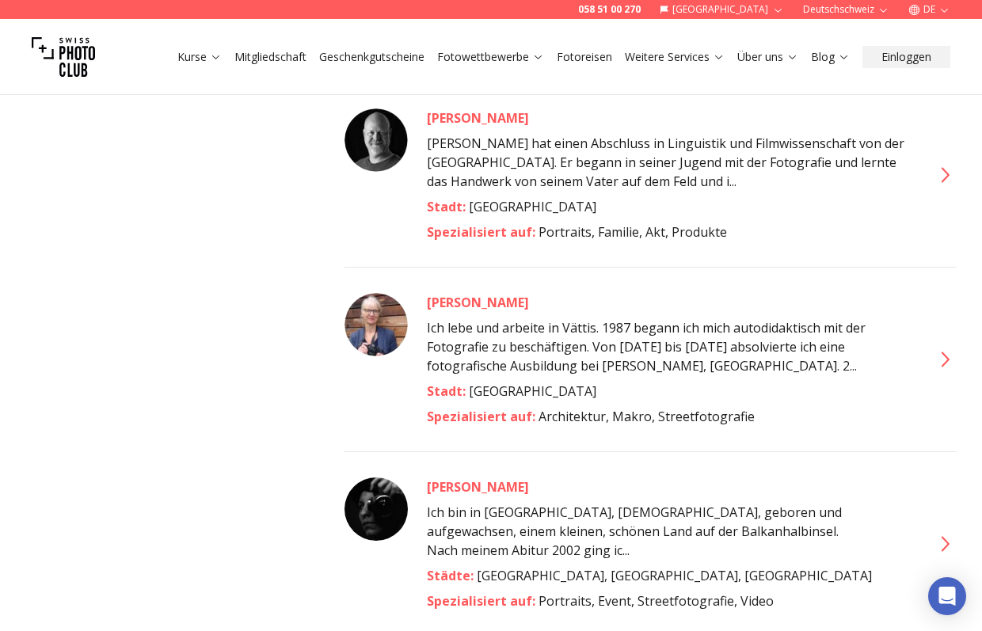
scroll to position [3678, 0]
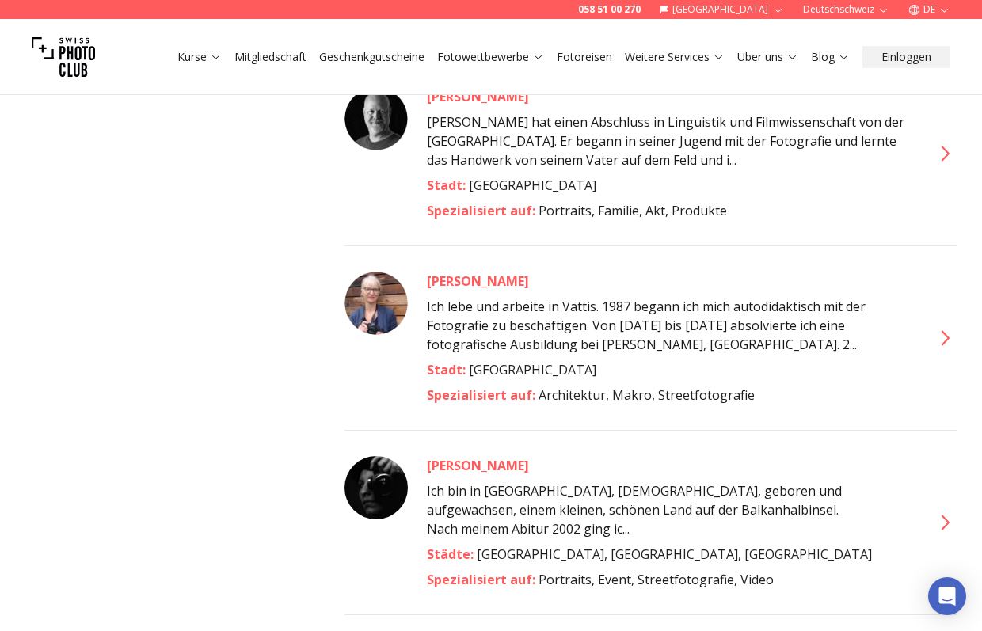
click at [451, 456] on div "[PERSON_NAME]" at bounding box center [669, 465] width 485 height 19
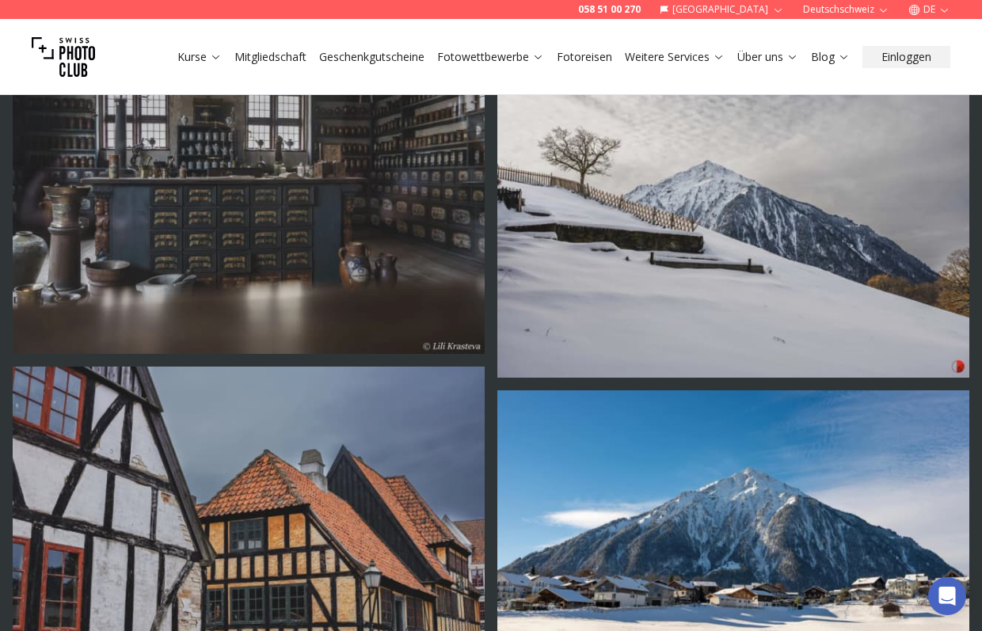
scroll to position [3222, 0]
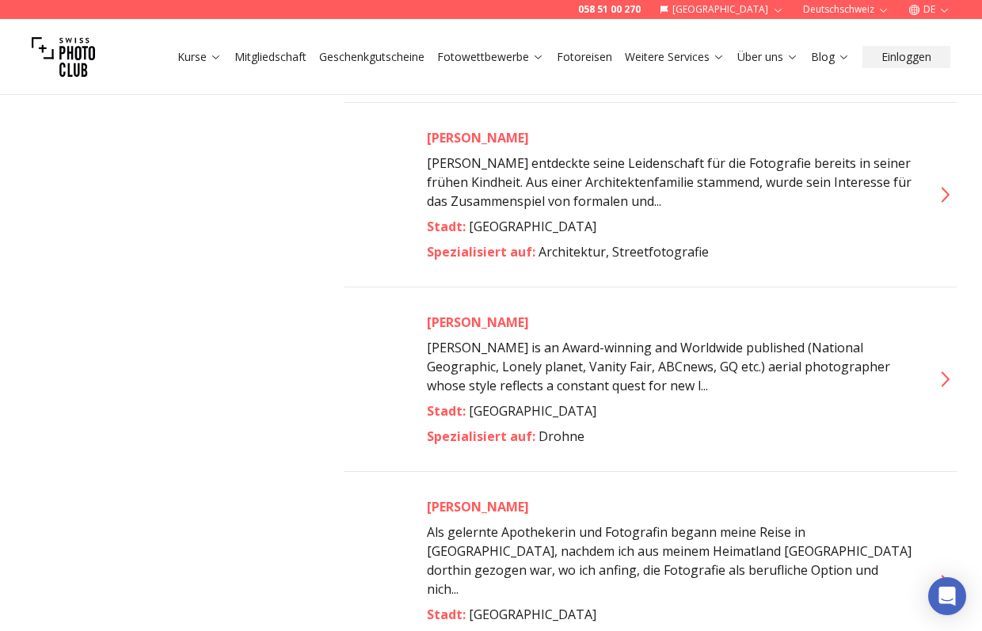
scroll to position [6326, 0]
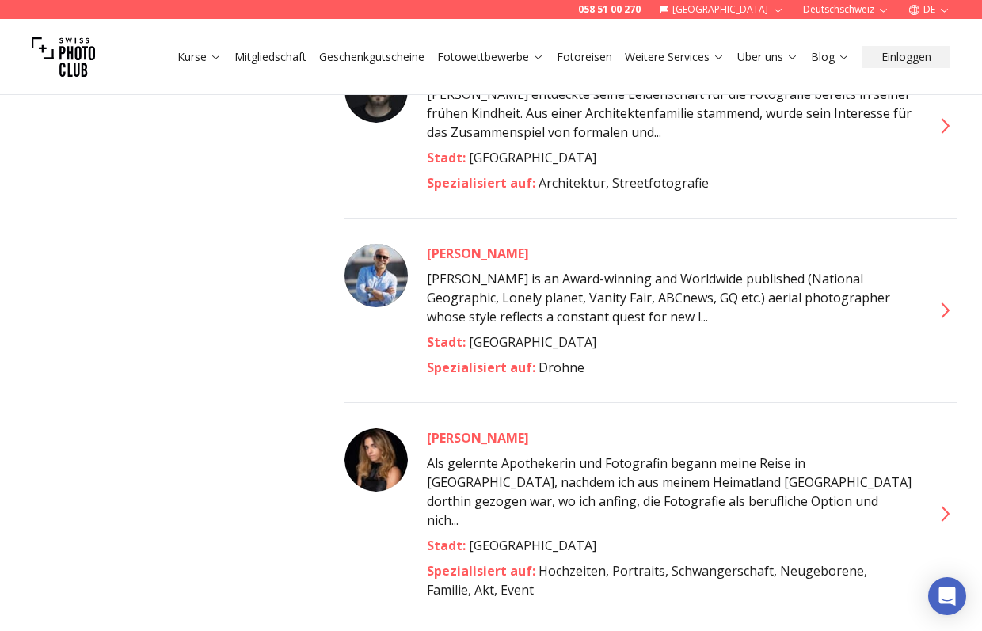
click at [470, 428] on div "[PERSON_NAME]" at bounding box center [669, 437] width 485 height 19
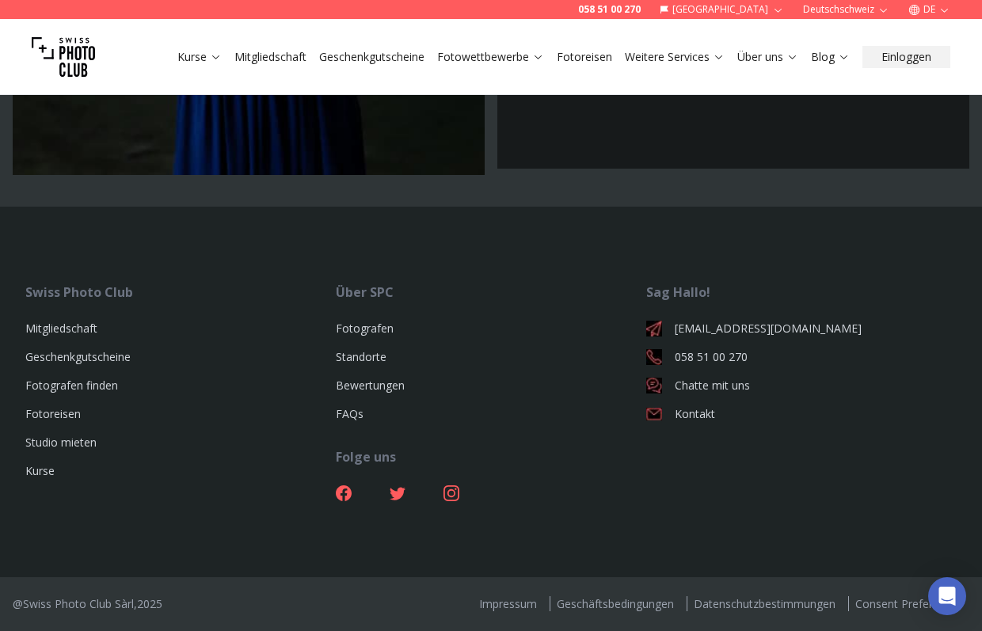
scroll to position [5573, 0]
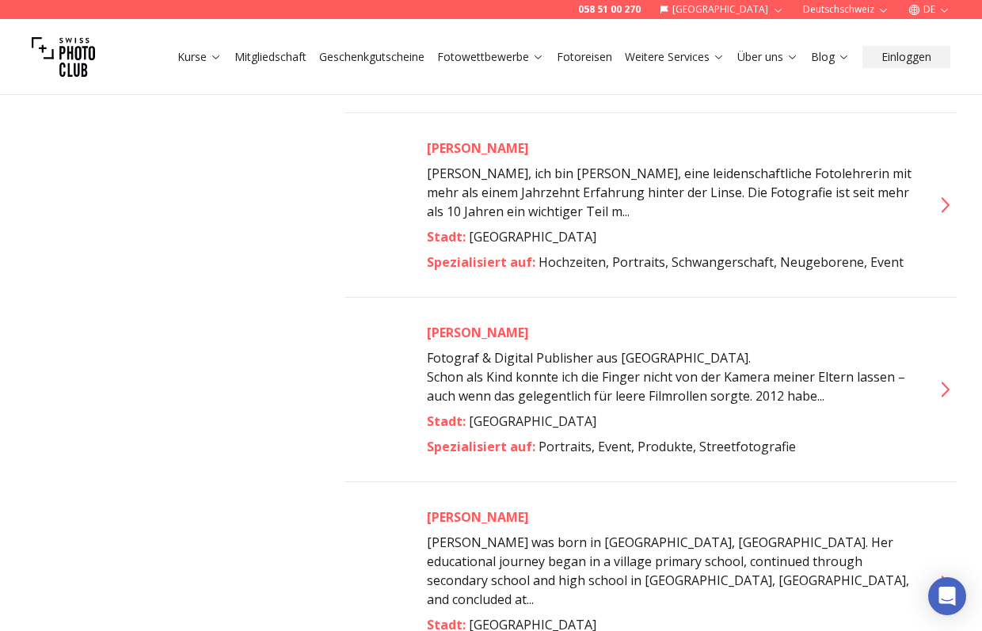
scroll to position [8008, 0]
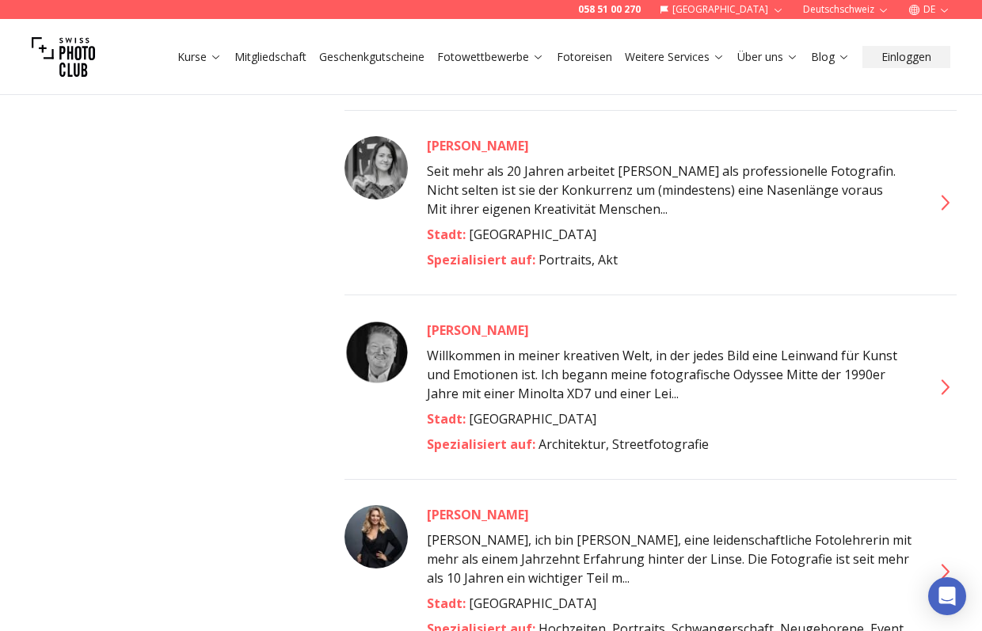
scroll to position [7745, 0]
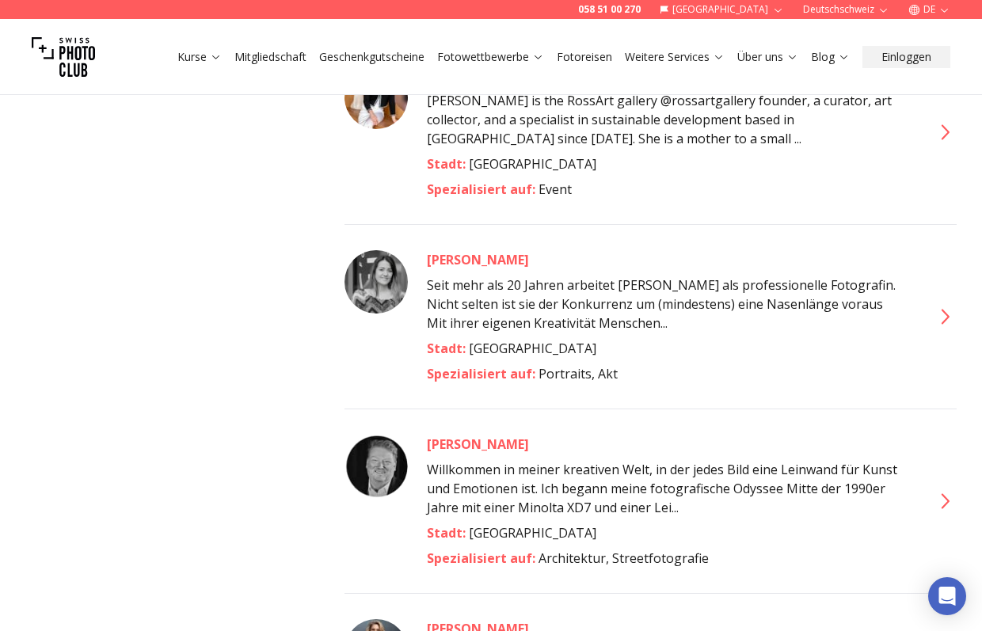
click at [537, 619] on div "[PERSON_NAME]" at bounding box center [669, 628] width 485 height 19
